Goal: Task Accomplishment & Management: Use online tool/utility

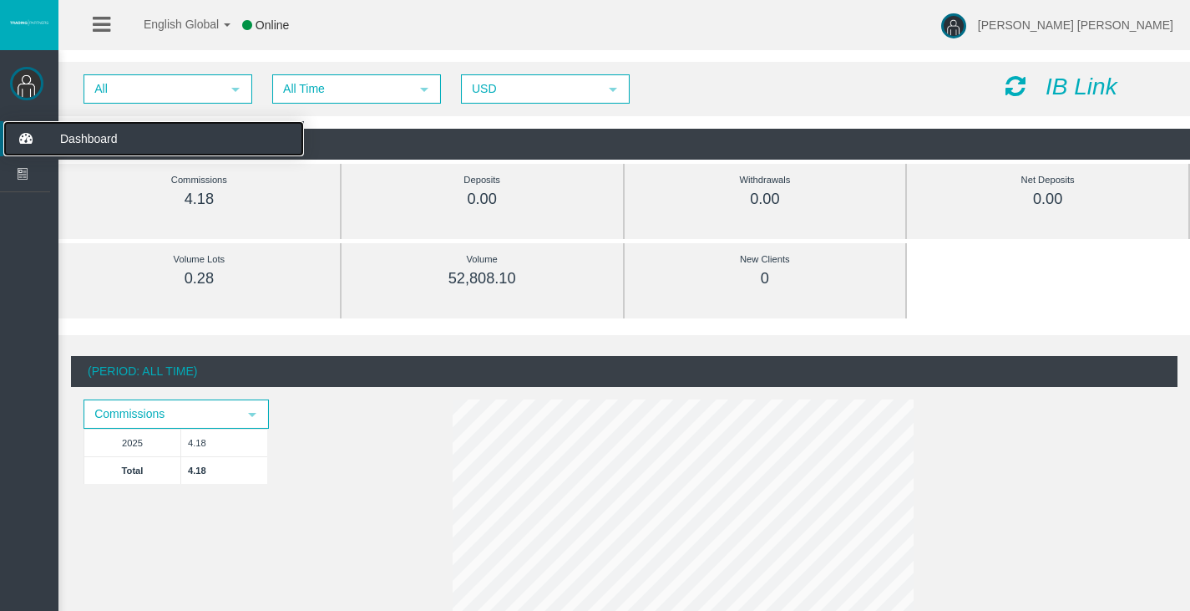
click at [18, 139] on icon at bounding box center [25, 138] width 44 height 35
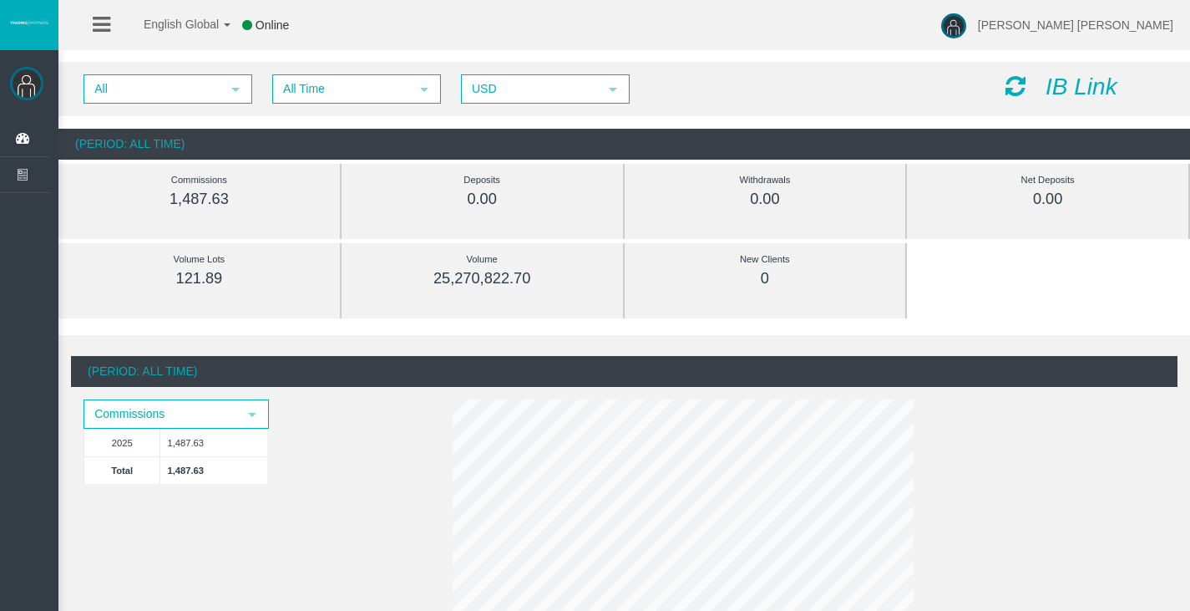
click at [104, 25] on icon at bounding box center [102, 24] width 18 height 21
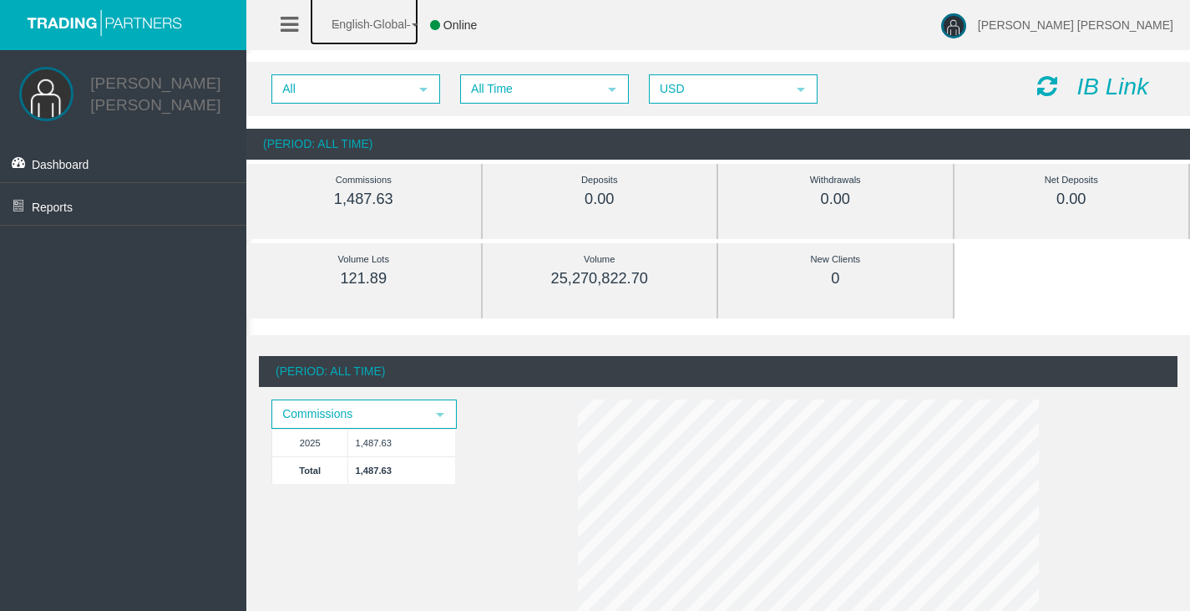
click at [413, 23] on link "English Global" at bounding box center [364, 20] width 109 height 50
click at [623, 19] on div "English Global 简体中文 English Global 日本語 한국어 Online Bogumil Dominik Grzesiak Help…" at bounding box center [595, 25] width 1190 height 50
click at [1110, 89] on icon "IB Link" at bounding box center [1113, 87] width 72 height 26
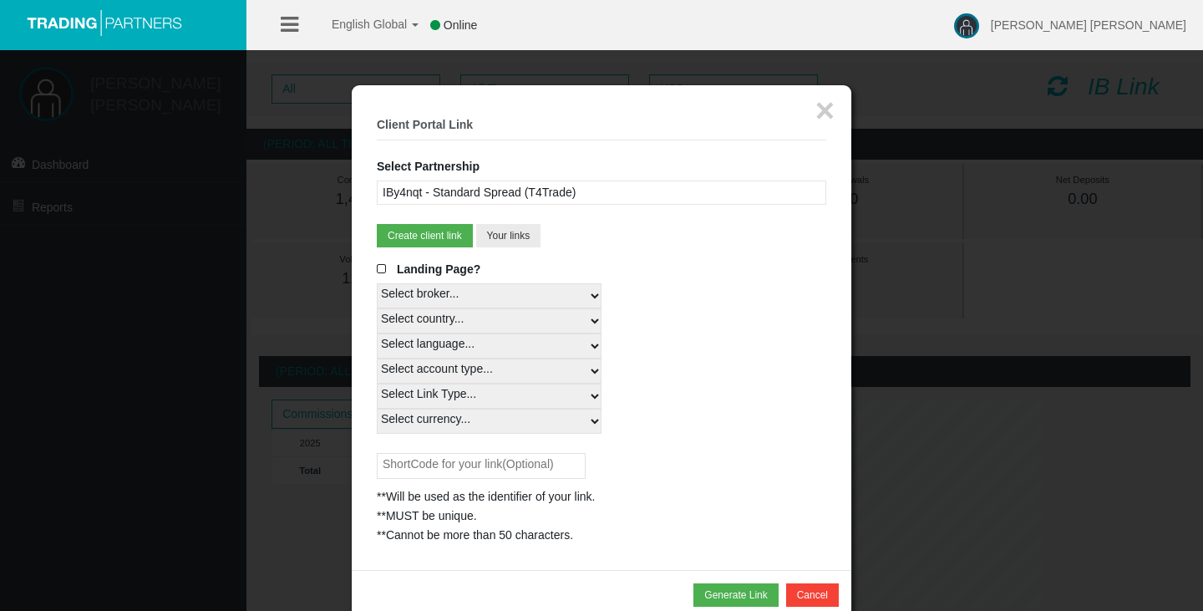
click at [474, 321] on select "Select country... Rest of the World" at bounding box center [489, 320] width 225 height 25
select select
click at [377, 308] on select "Select country... Rest of the World" at bounding box center [489, 320] width 225 height 25
click at [486, 347] on select "Select language... English Japanese Chinese Portuguese Spanish Czech German Fre…" at bounding box center [489, 345] width 225 height 25
click at [720, 356] on div "Select language... English Japanese Chinese Portuguese Spanish Czech German Fre…" at bounding box center [601, 345] width 449 height 25
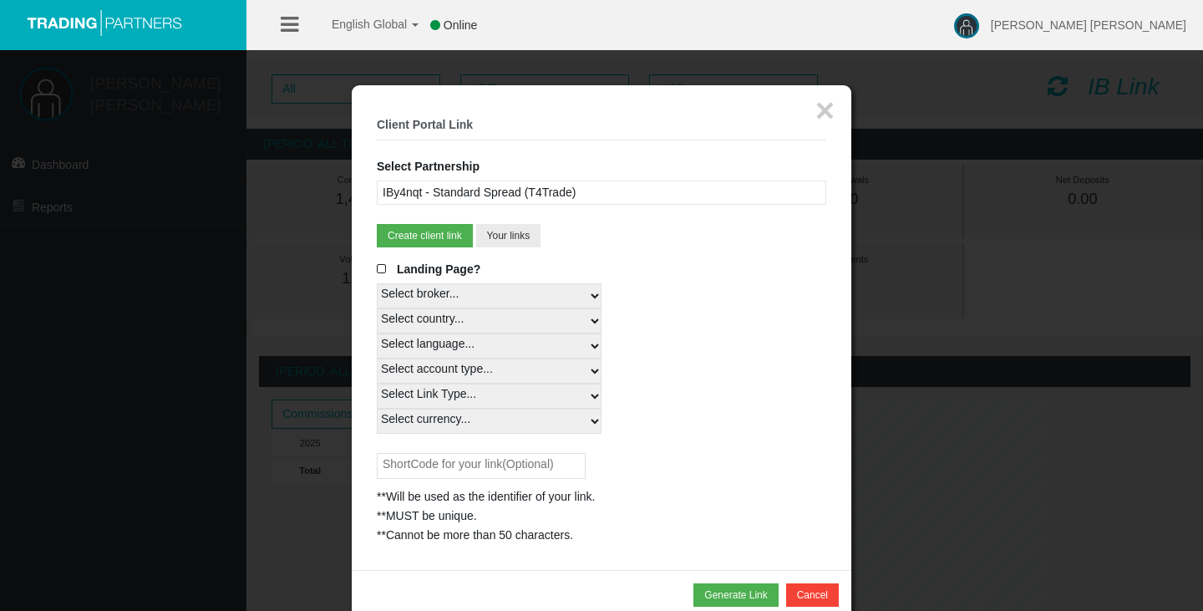
click at [459, 455] on input "text" at bounding box center [481, 466] width 209 height 26
click at [826, 109] on button "×" at bounding box center [824, 110] width 19 height 33
